Goal: Information Seeking & Learning: Learn about a topic

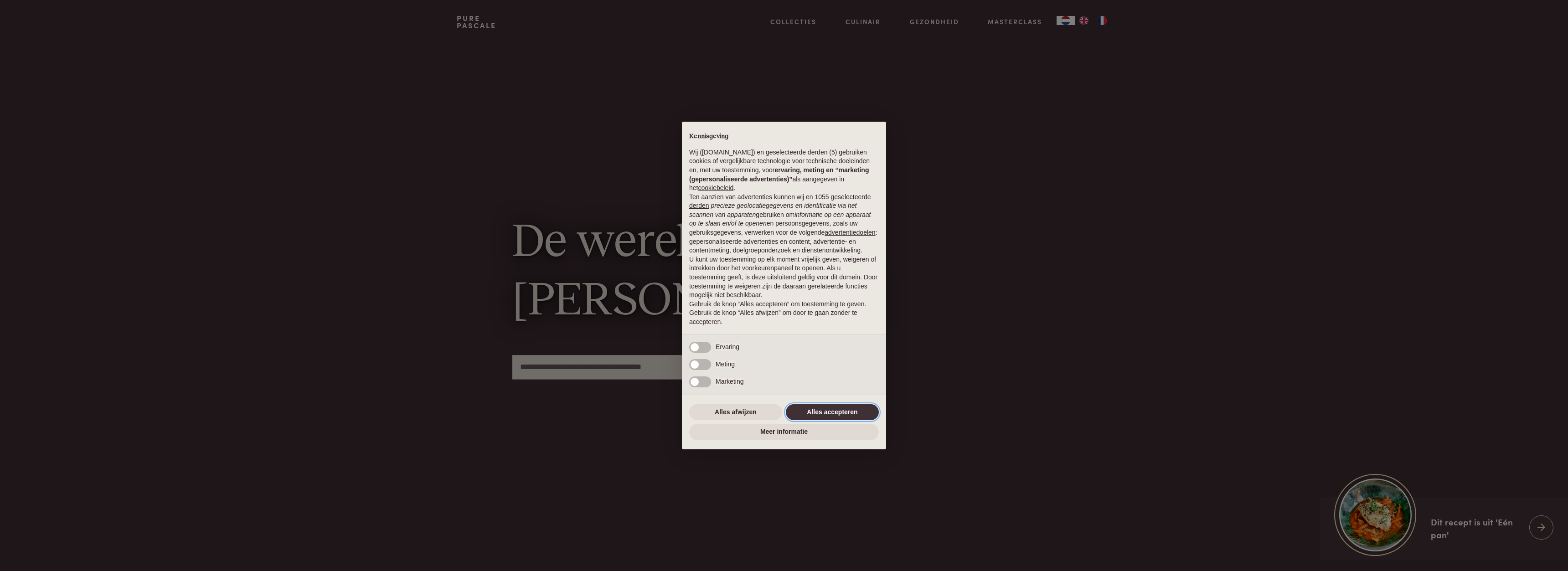
click at [831, 413] on button "Alles accepteren" at bounding box center [832, 412] width 93 height 16
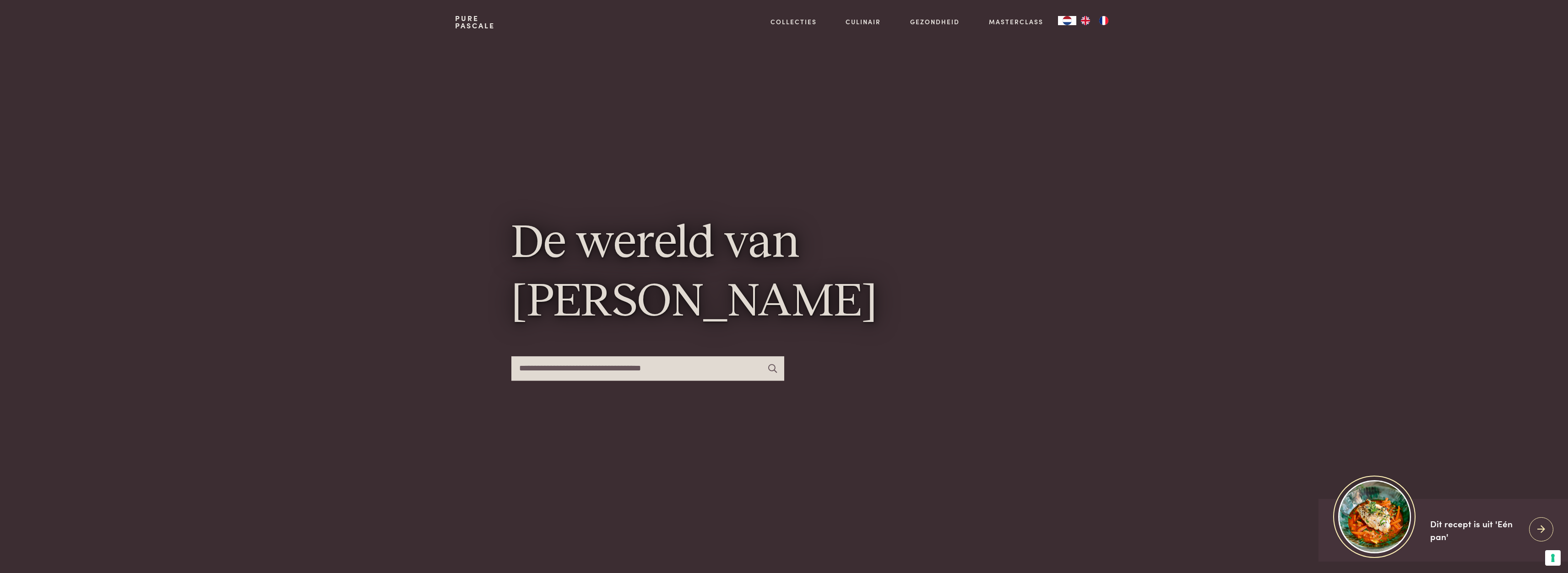
click at [713, 367] on input "text" at bounding box center [647, 368] width 273 height 24
type input "****"
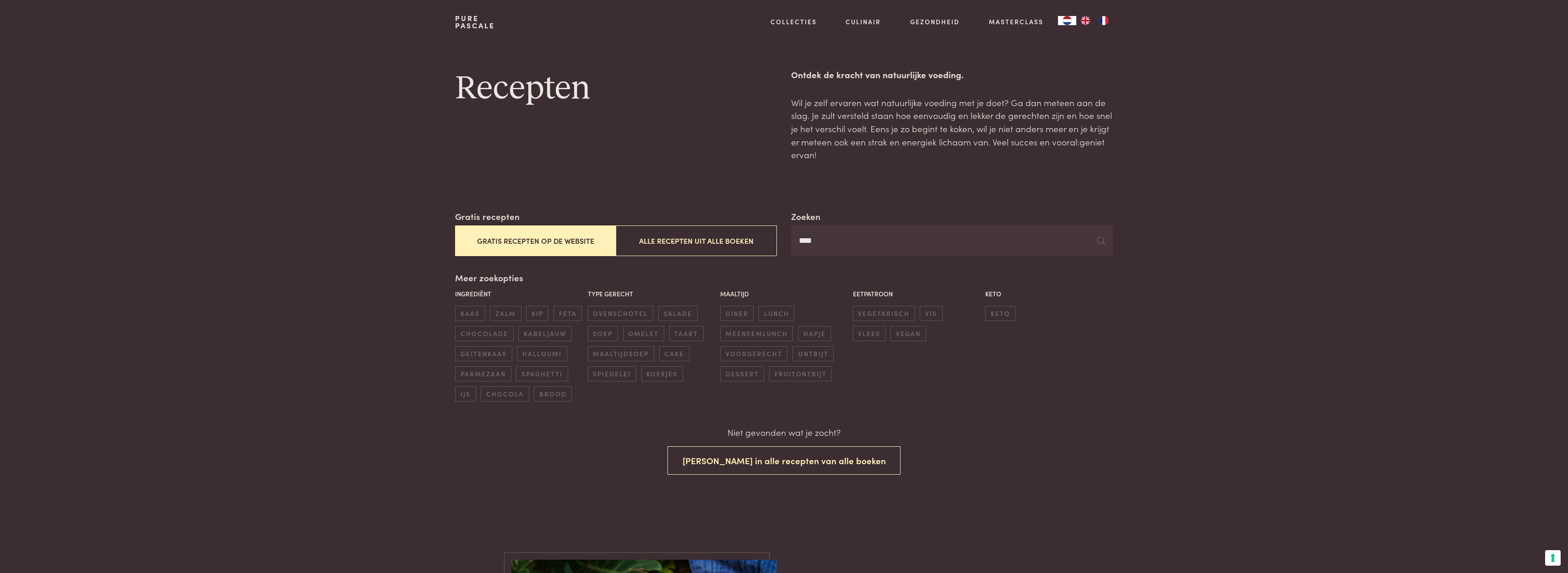
click at [556, 239] on button "Gratis recepten op de website" at bounding box center [535, 241] width 161 height 31
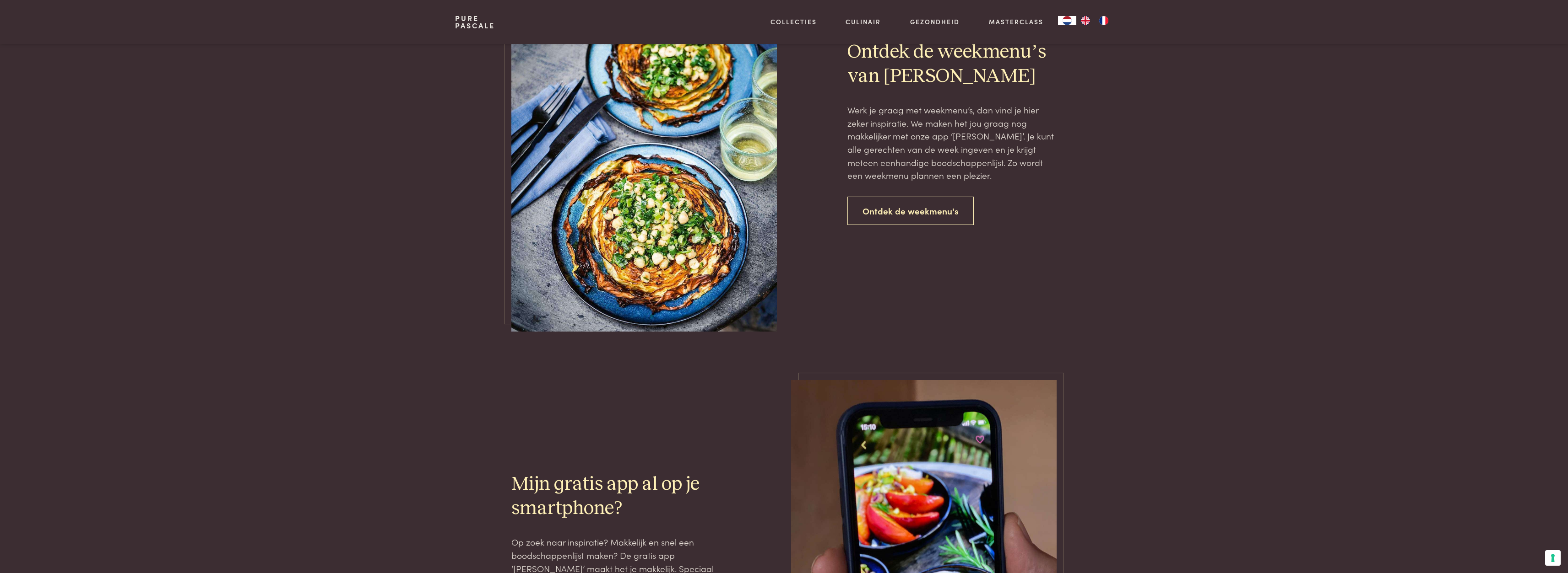
scroll to position [623, 0]
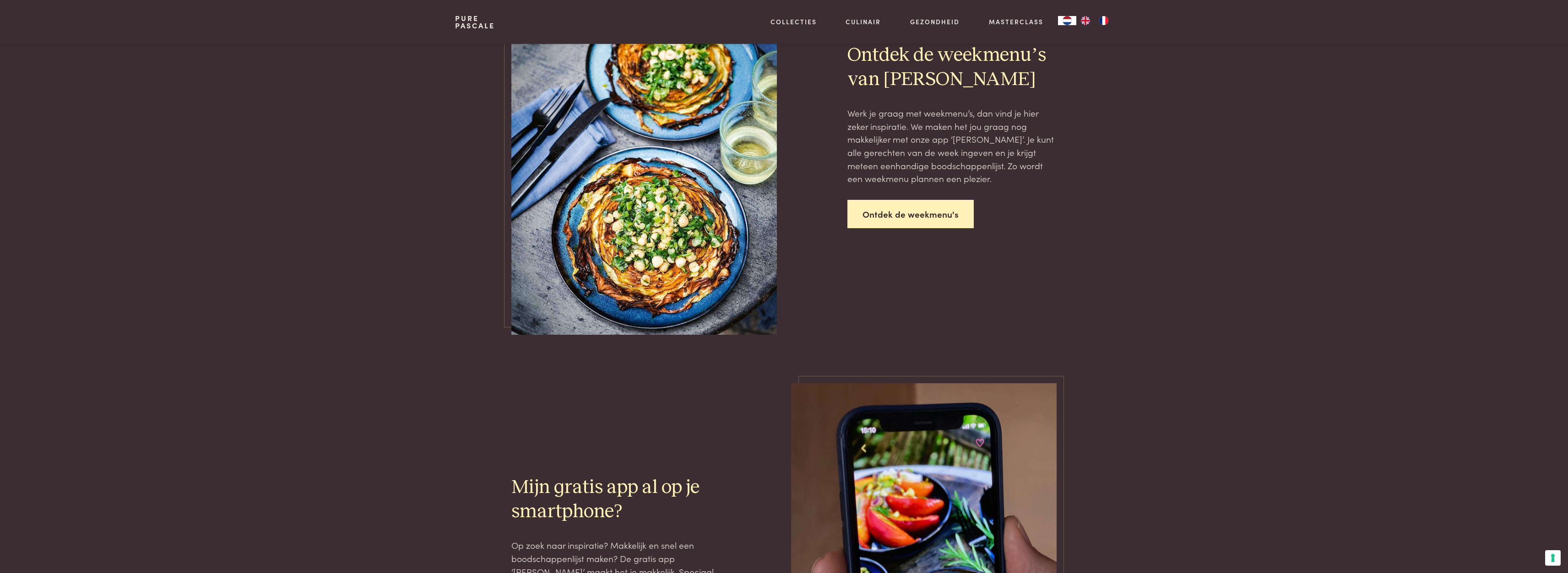
click at [905, 215] on link "Ontdek de weekmenu's" at bounding box center [910, 214] width 127 height 29
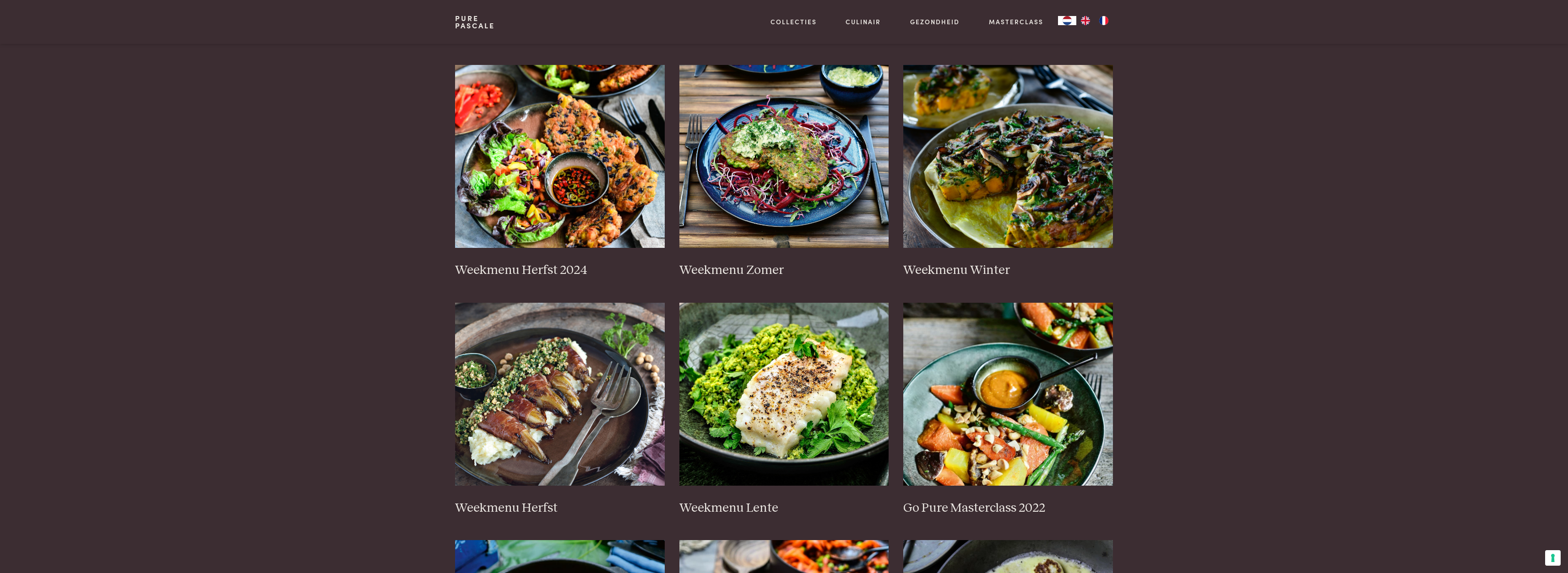
scroll to position [183, 0]
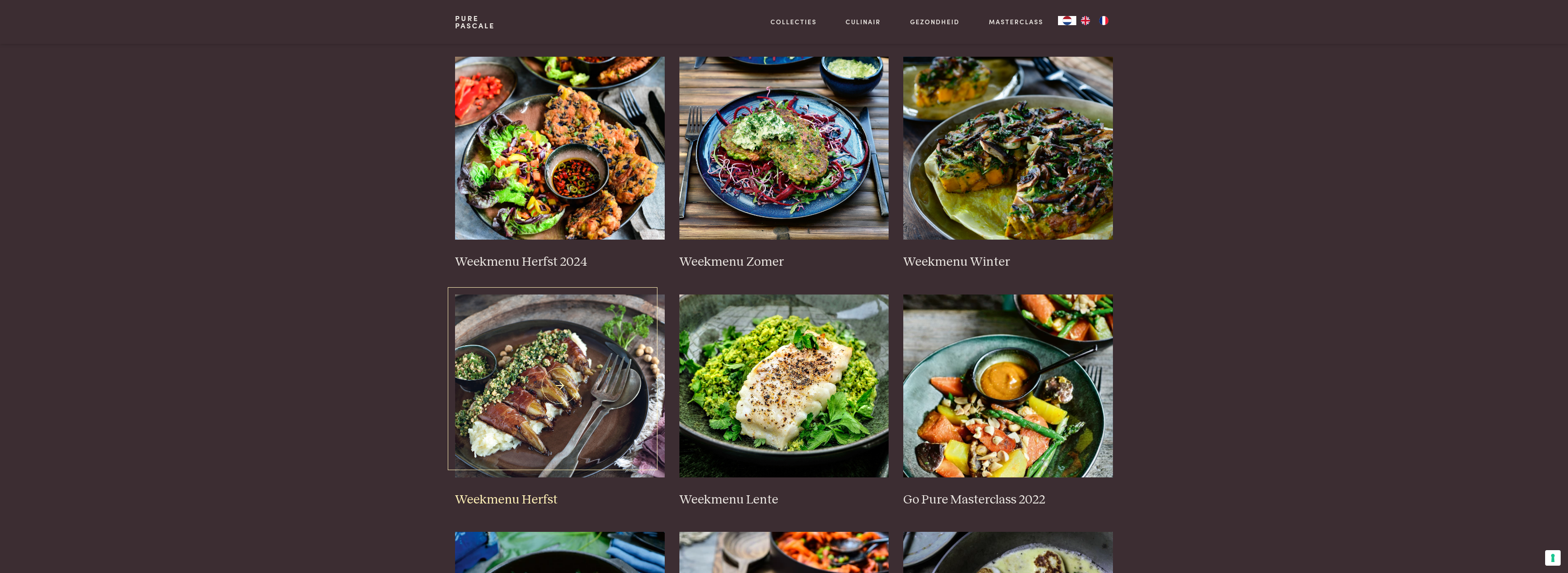
click at [533, 395] on img at bounding box center [559, 386] width 210 height 183
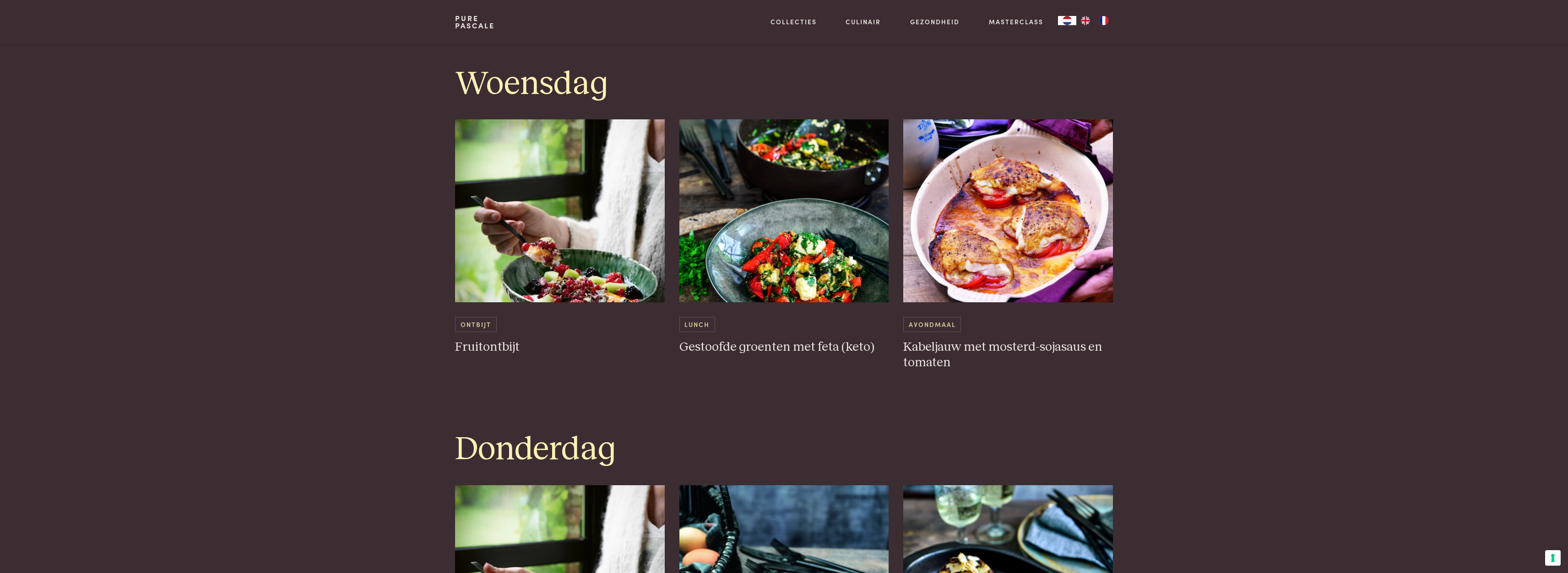
scroll to position [1418, 0]
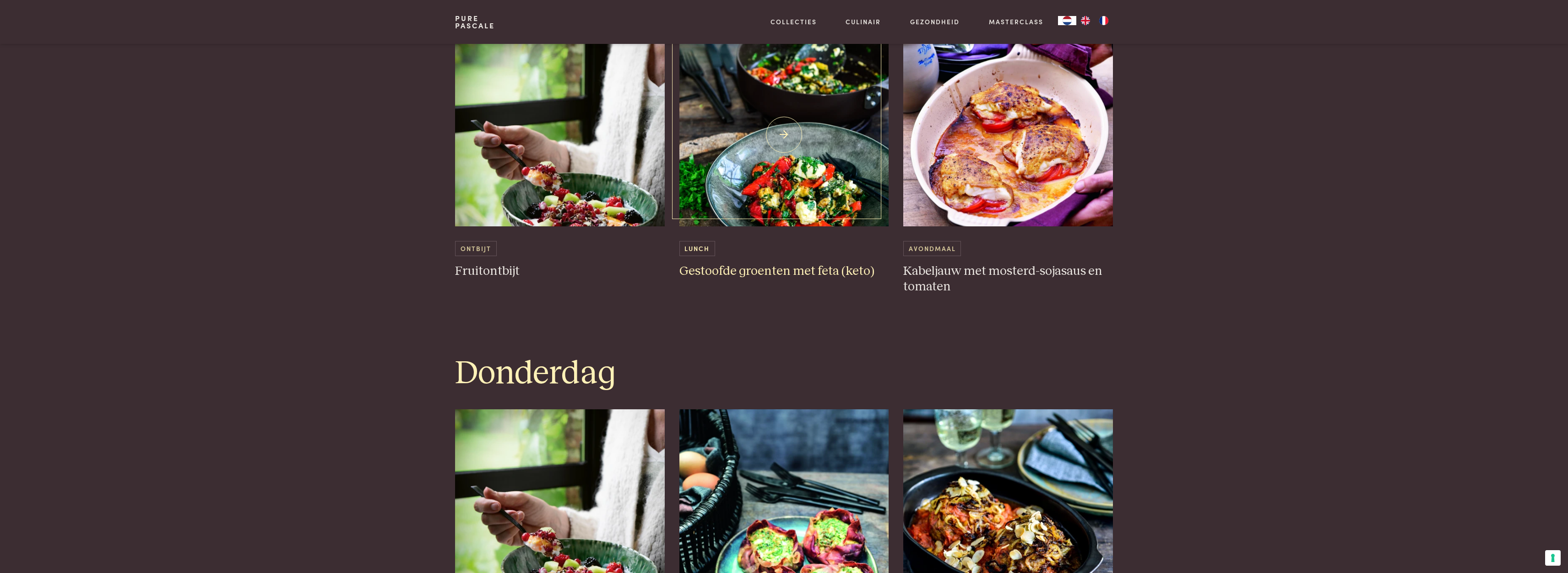
click at [778, 147] on img at bounding box center [784, 135] width 210 height 183
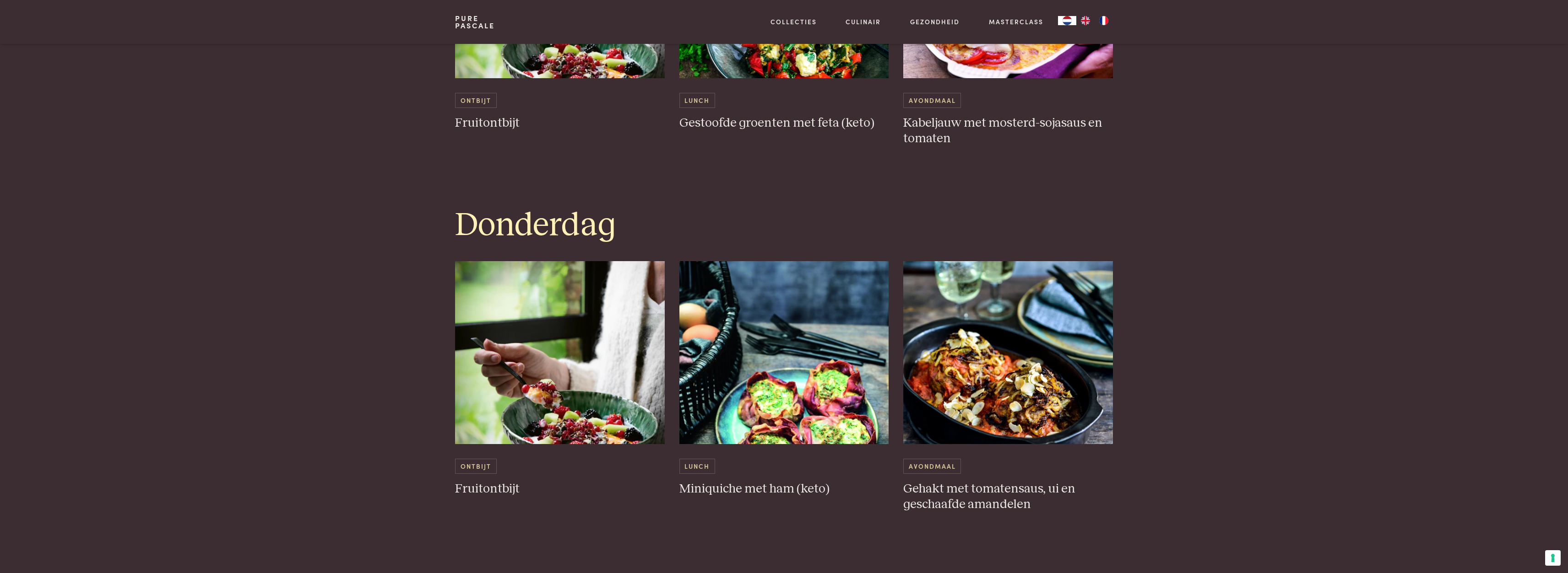
scroll to position [1601, 0]
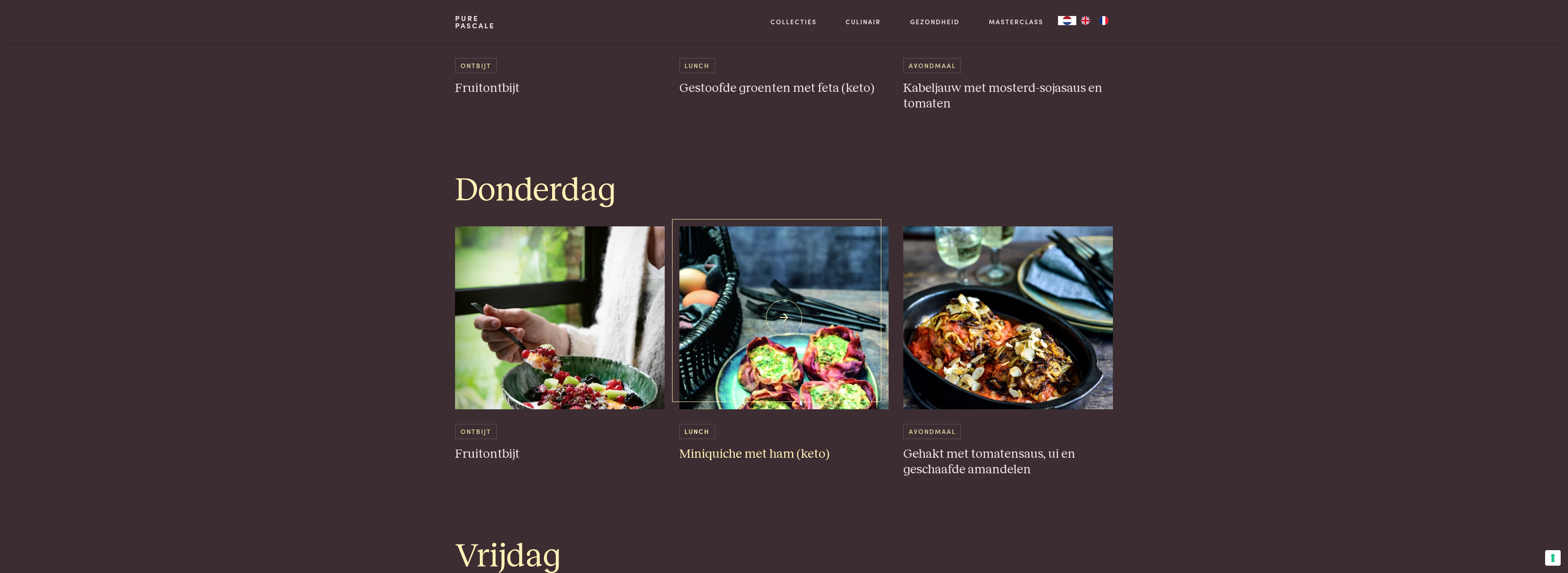
click at [803, 368] on img at bounding box center [784, 318] width 210 height 183
click at [1040, 371] on img at bounding box center [1007, 318] width 210 height 183
click at [784, 377] on img at bounding box center [784, 318] width 210 height 183
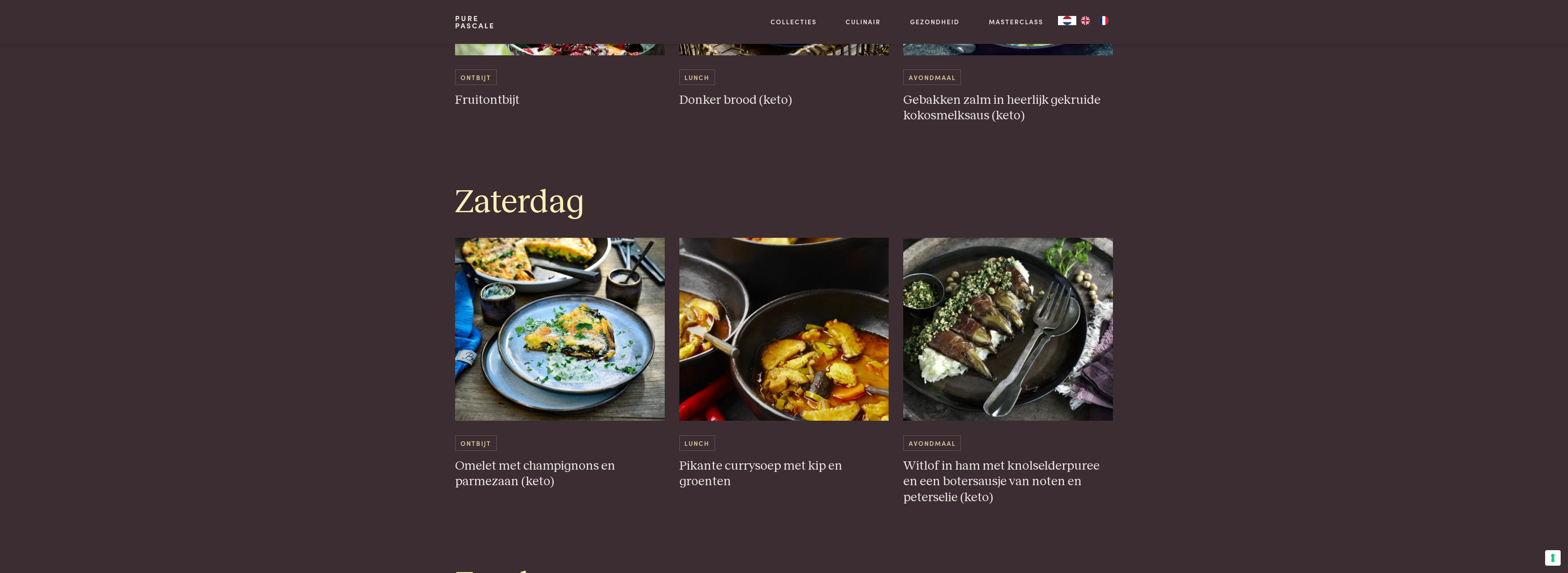
scroll to position [2379, 0]
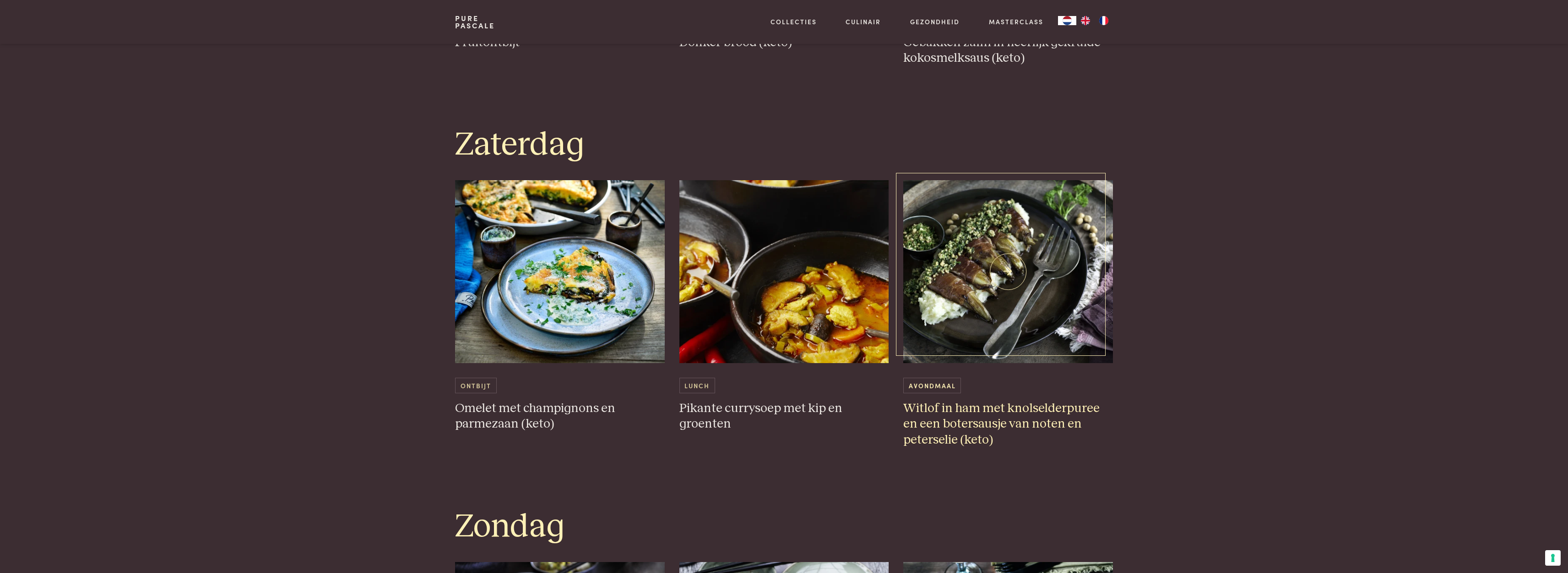
click at [953, 296] on img at bounding box center [1007, 272] width 210 height 183
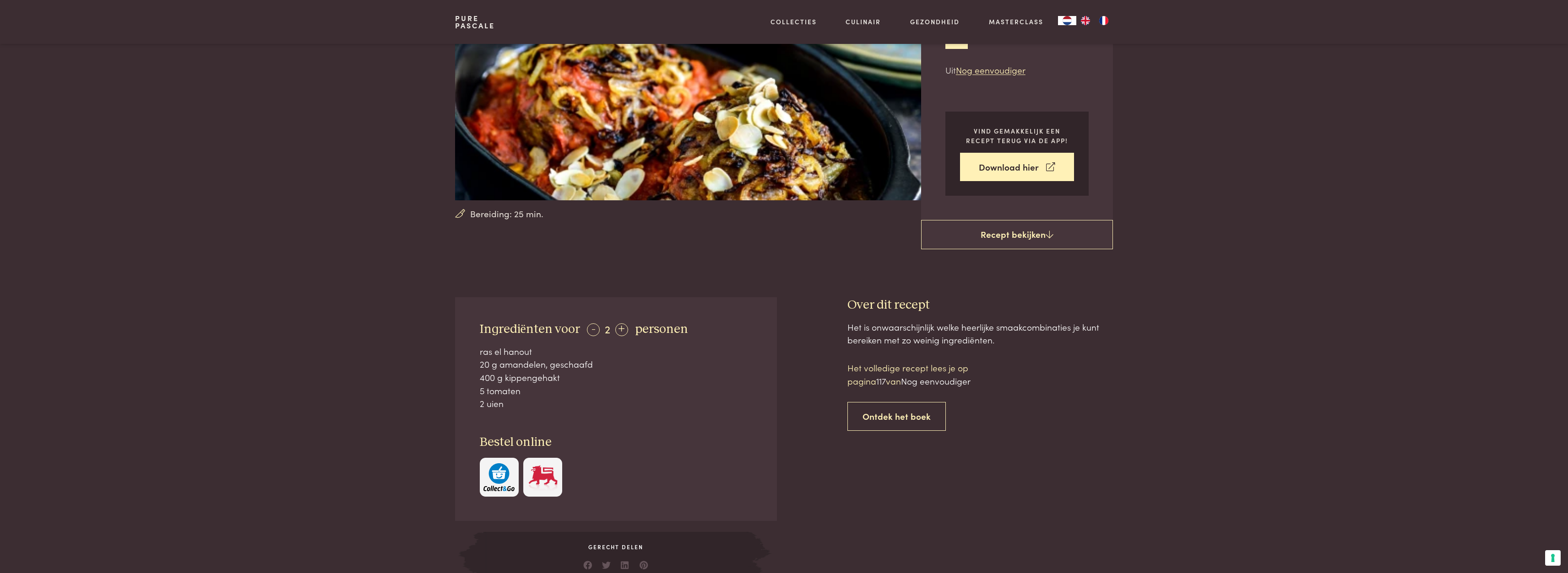
scroll to position [183, 0]
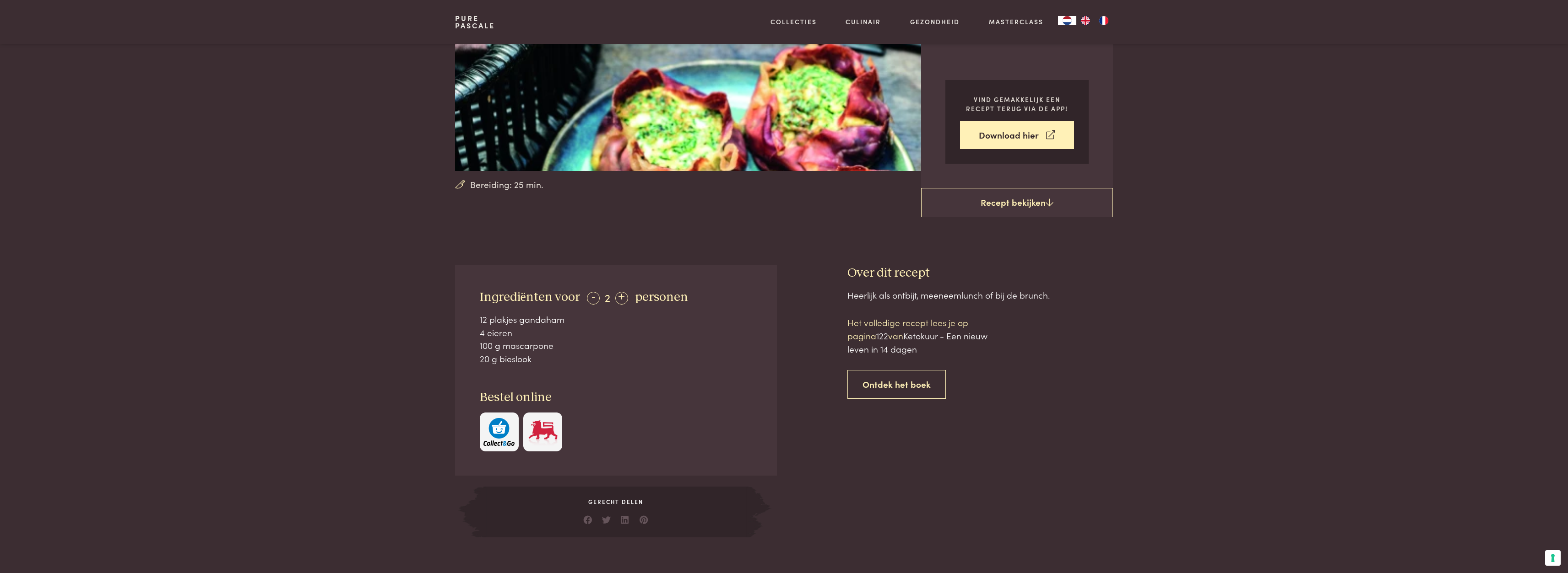
scroll to position [183, 0]
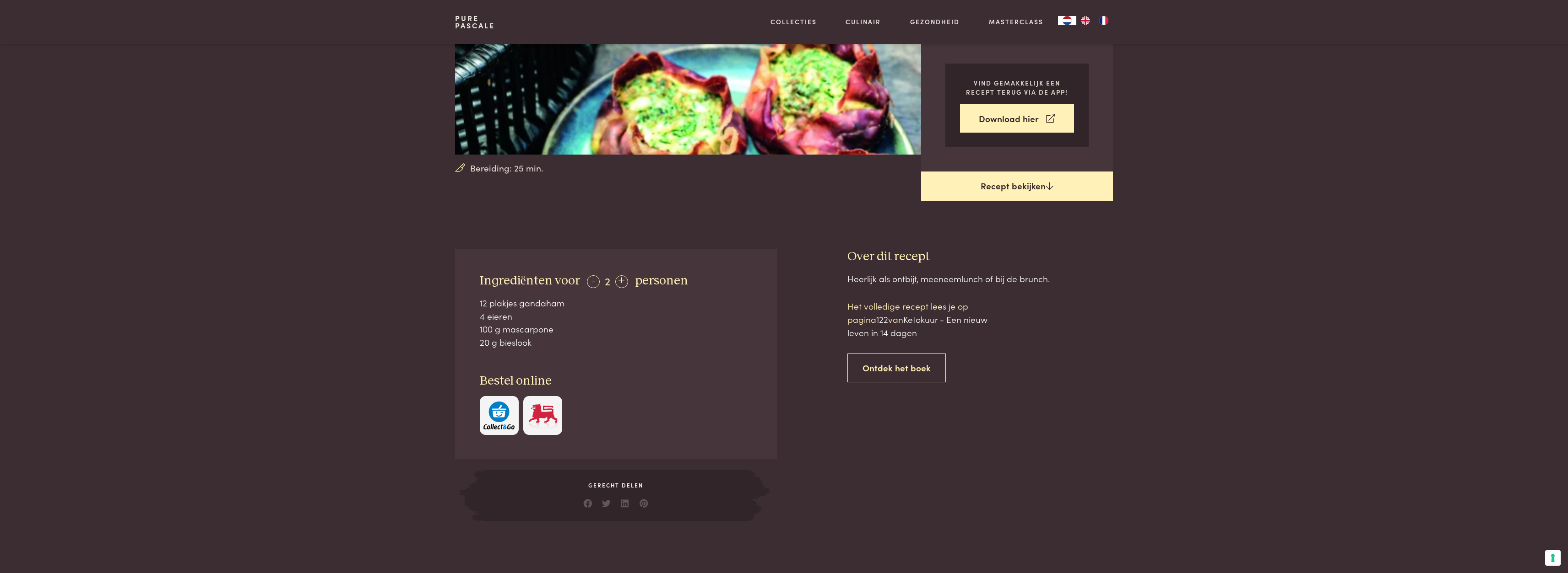
click at [1014, 188] on link "Recept bekijken" at bounding box center [1017, 186] width 192 height 29
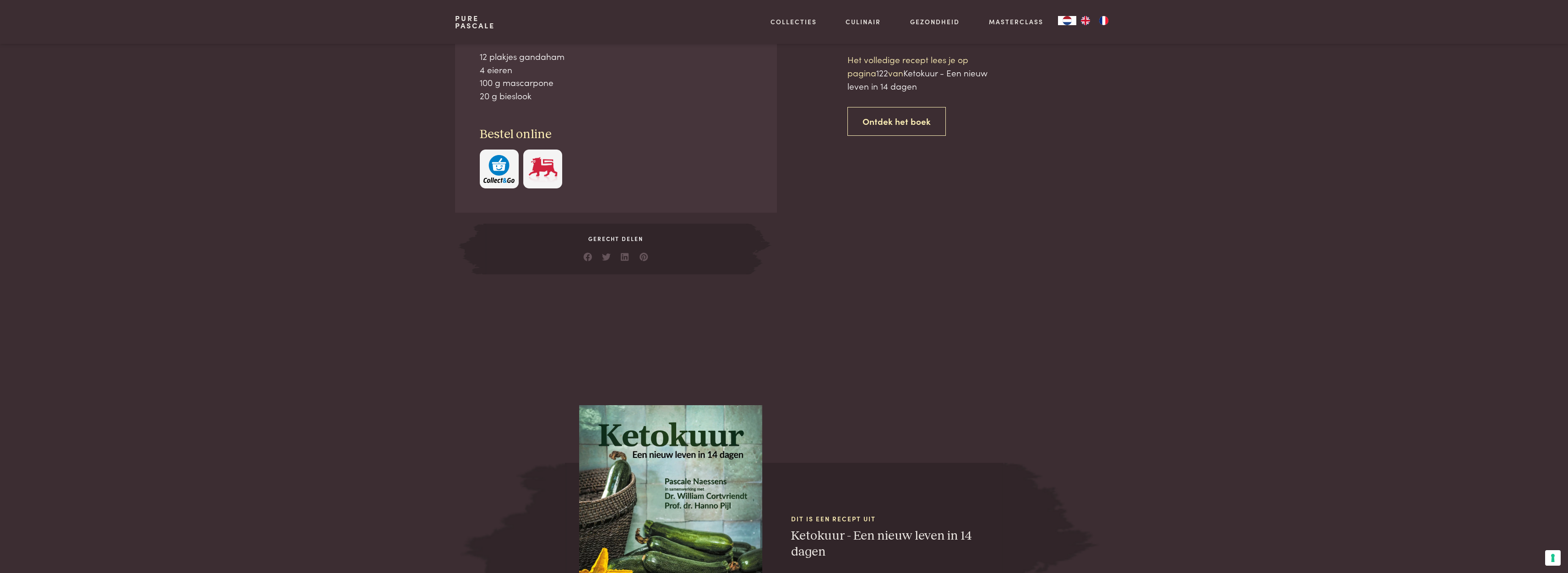
scroll to position [432, 0]
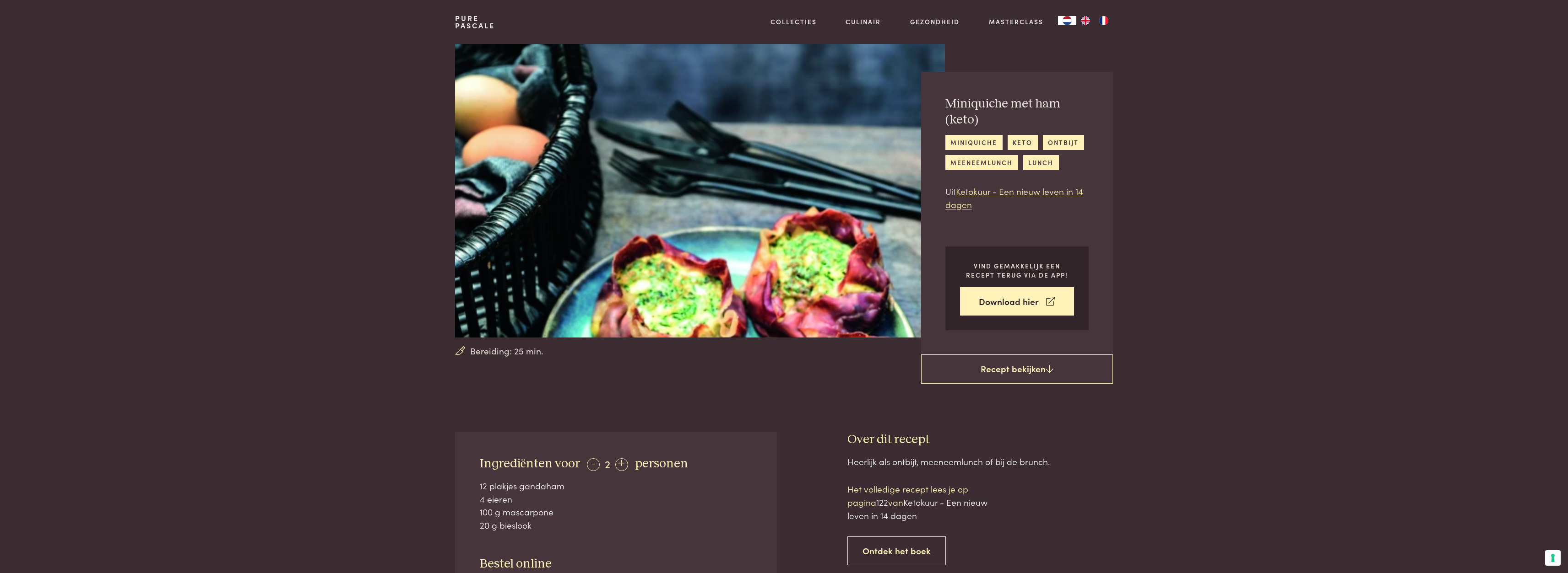
scroll to position [432, 0]
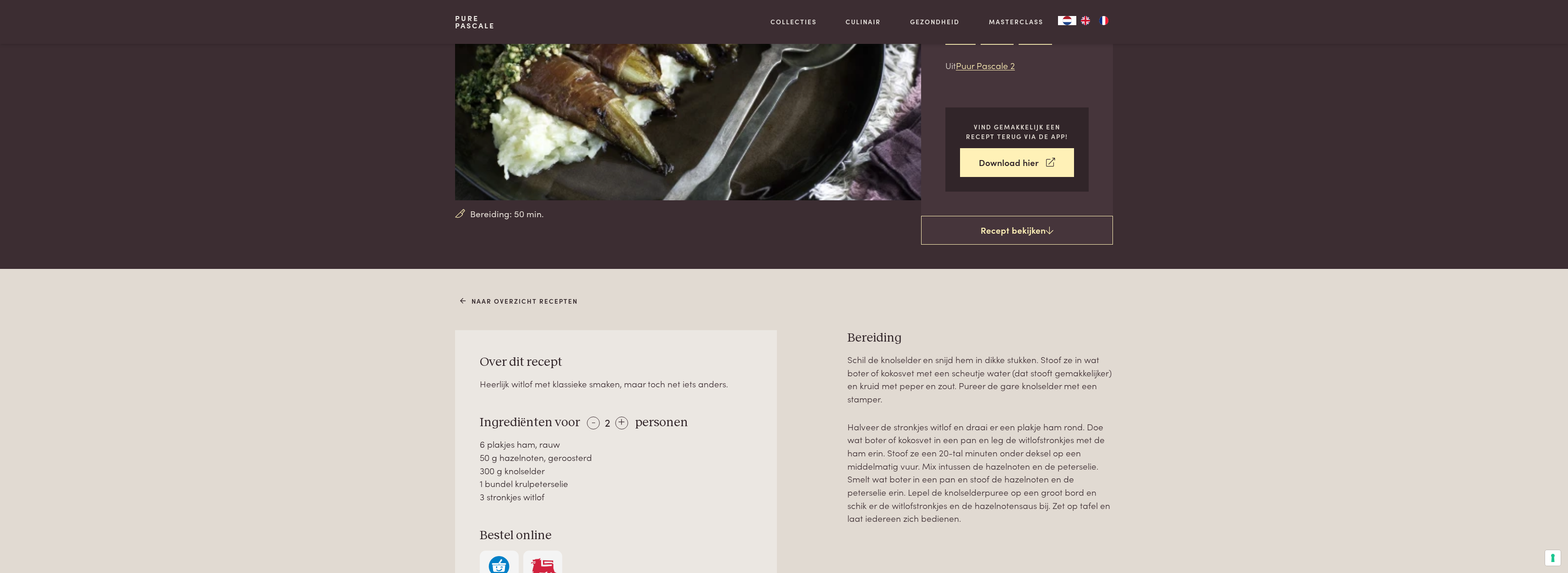
scroll to position [320, 0]
